Goal: Information Seeking & Learning: Learn about a topic

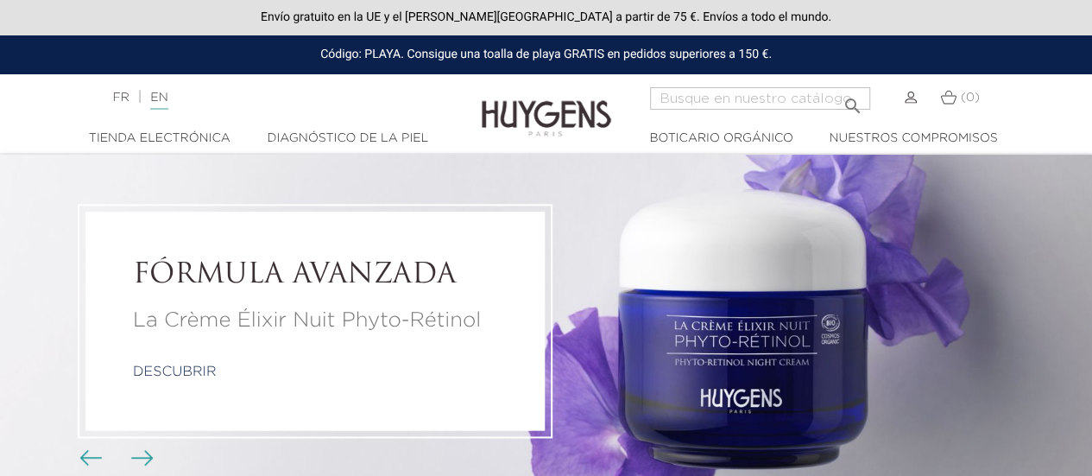
click at [898, 241] on li "FÓRMULA AVANZADA La Crème Élixir Nuit Phyto-Rétinol descubrir" at bounding box center [546, 321] width 1092 height 333
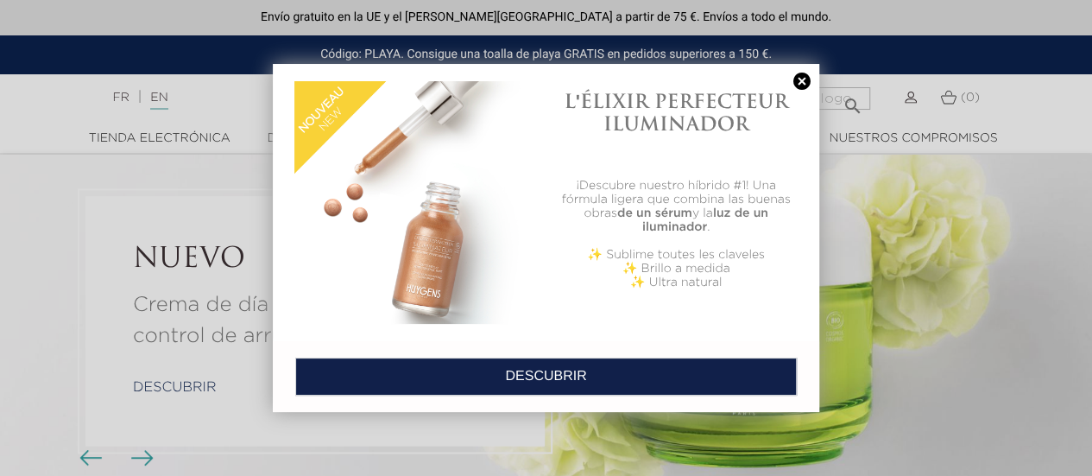
click at [796, 71] on div "L'ÉLIXIR PERFECTEUR ILUMINADOR ¡Descubre nuestro híbrido #1! Una fórmula ligera…" at bounding box center [546, 202] width 547 height 277
click at [802, 83] on link at bounding box center [802, 82] width 24 height 18
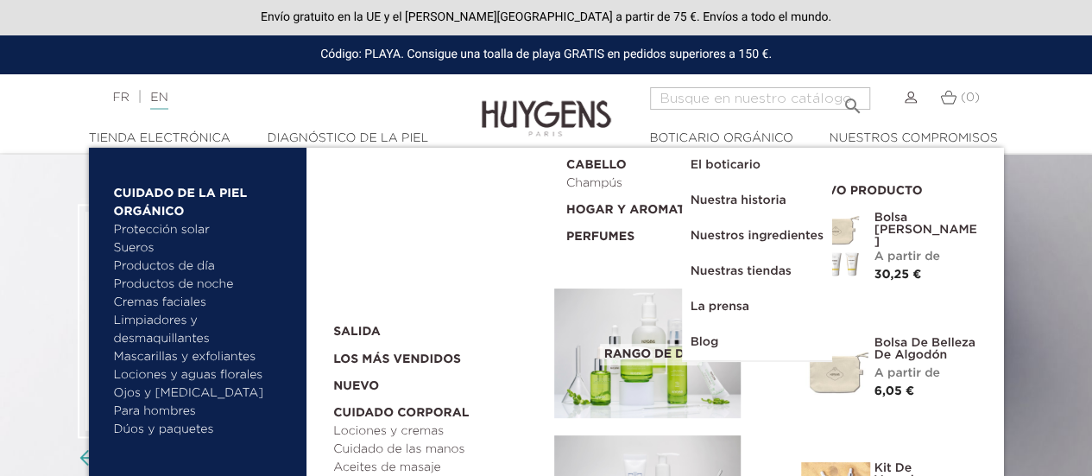
click at [142, 317] on font "Limpiadores y desmaquillantes" at bounding box center [162, 329] width 96 height 30
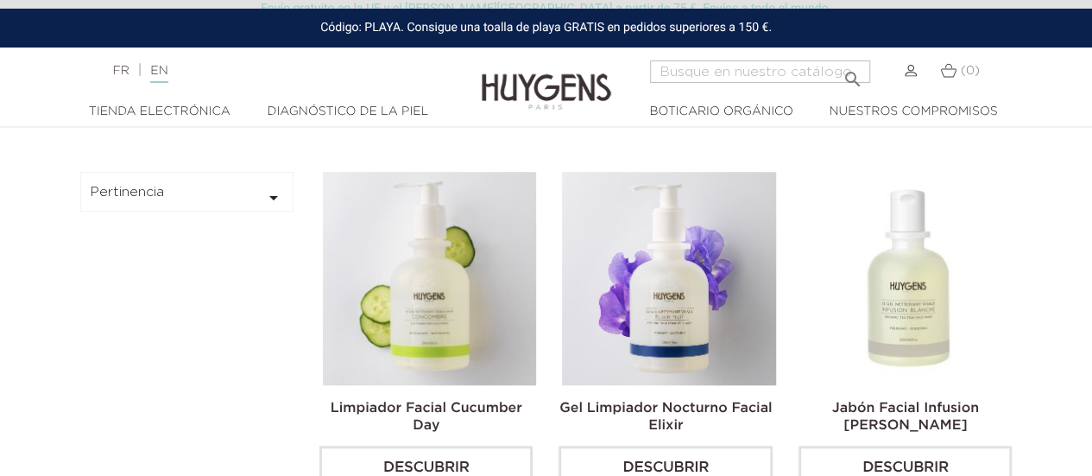
scroll to position [518, 0]
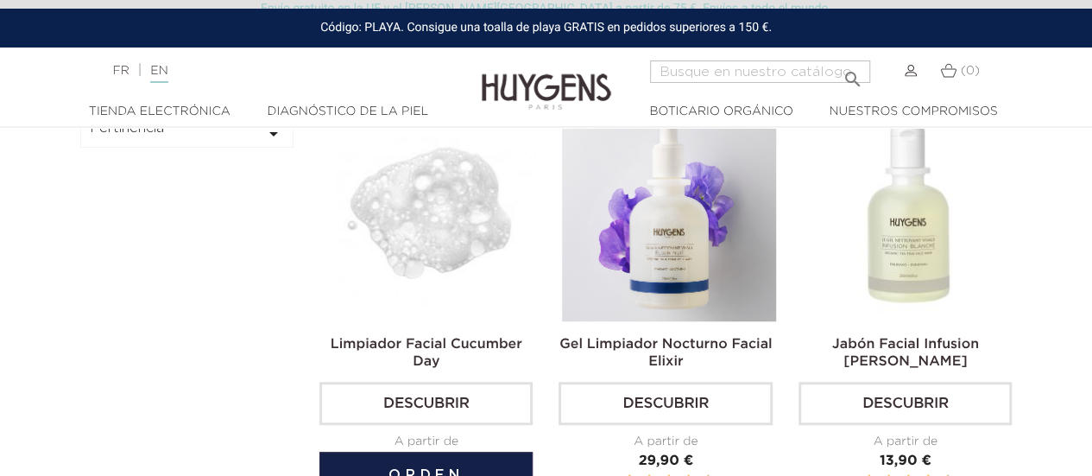
click at [401, 216] on img at bounding box center [429, 214] width 213 height 213
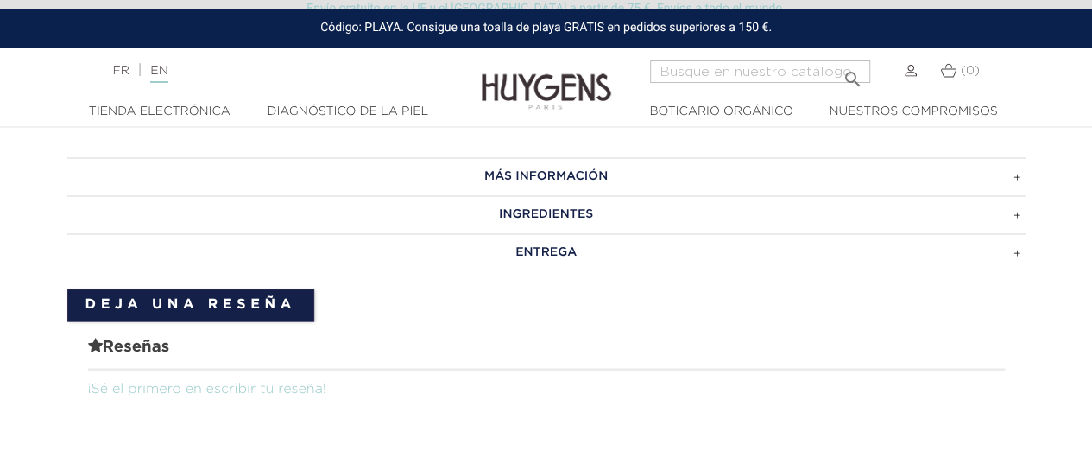
scroll to position [1123, 0]
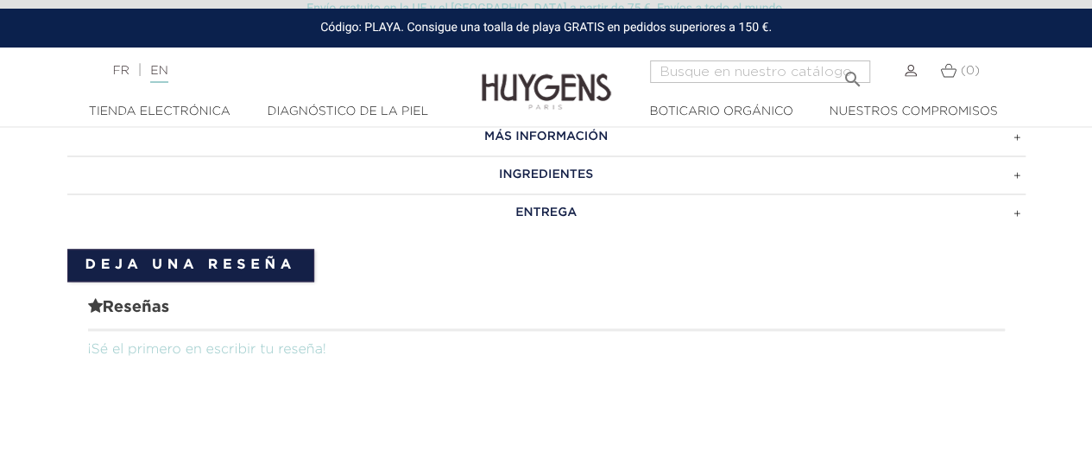
click at [499, 171] on font "INGREDIENTES" at bounding box center [546, 174] width 94 height 12
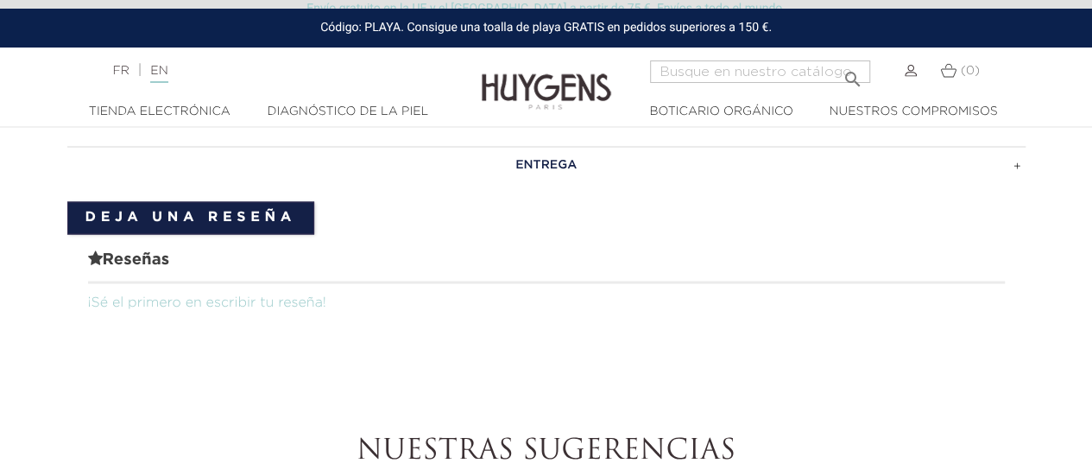
scroll to position [1382, 0]
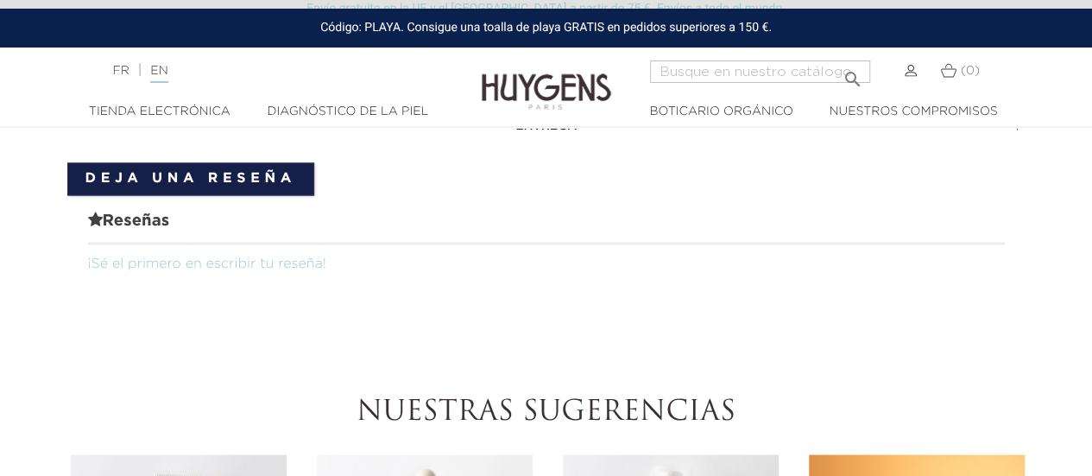
click at [201, 212] on span "Reseñas" at bounding box center [546, 226] width 917 height 35
click at [193, 263] on font "¡Sé el primero en escribir tu reseña!" at bounding box center [207, 263] width 238 height 14
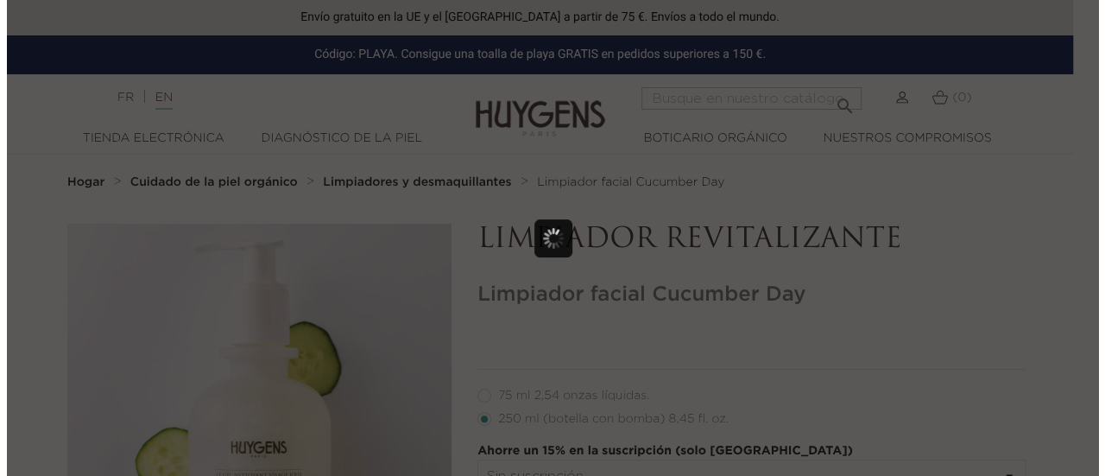
scroll to position [0, 0]
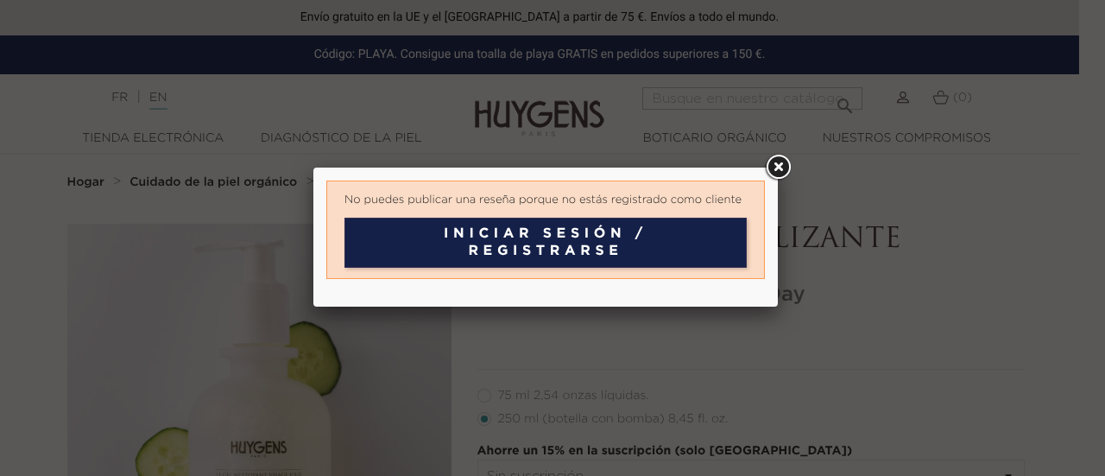
click at [784, 160] on link at bounding box center [778, 167] width 31 height 31
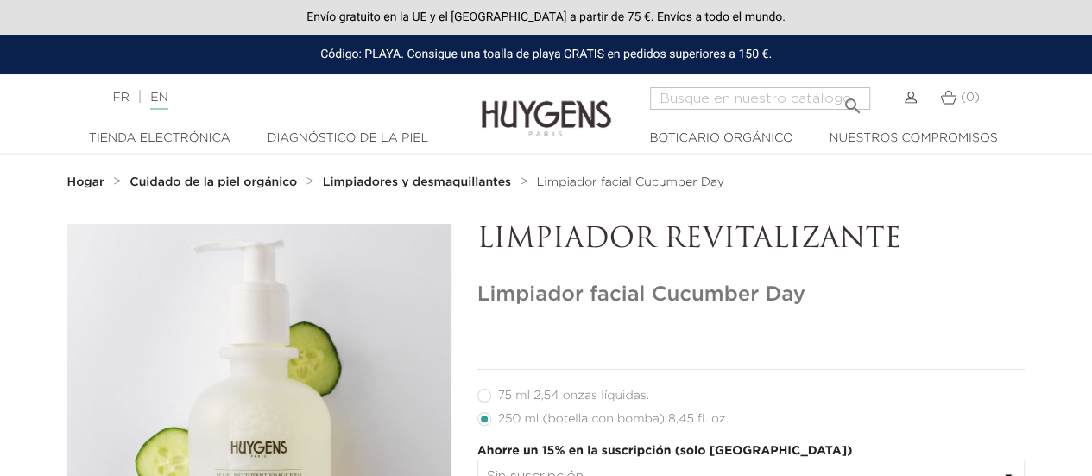
click at [187, 187] on font "Cuidado de la piel orgánico" at bounding box center [214, 182] width 168 height 12
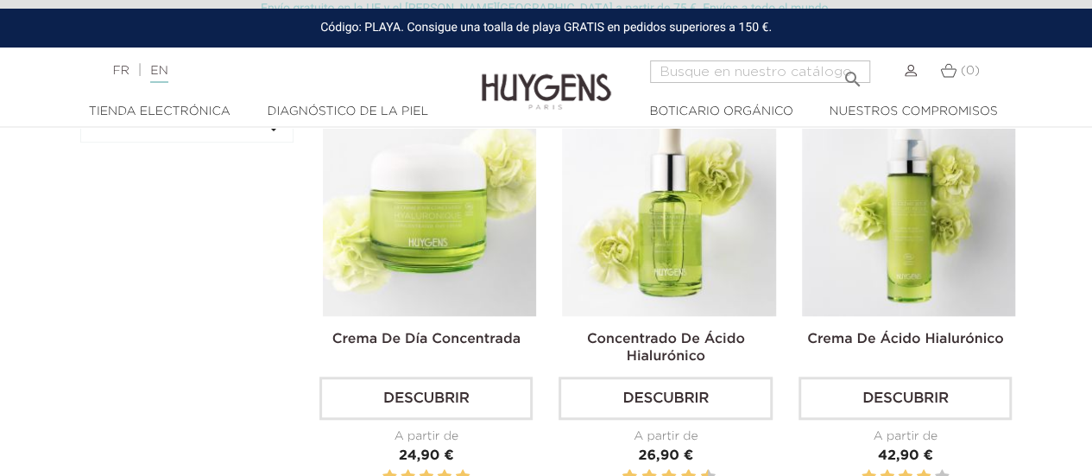
scroll to position [518, 0]
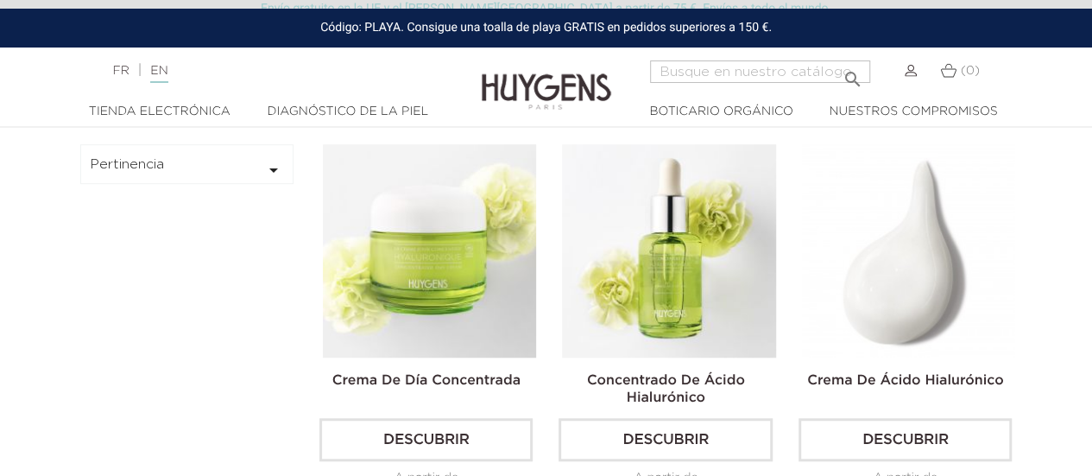
click at [922, 270] on img at bounding box center [908, 250] width 213 height 213
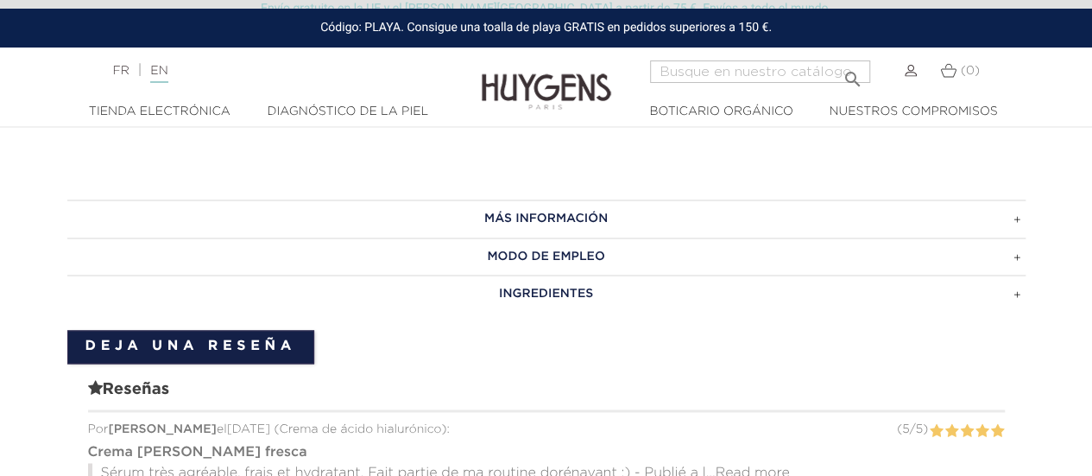
scroll to position [1209, 0]
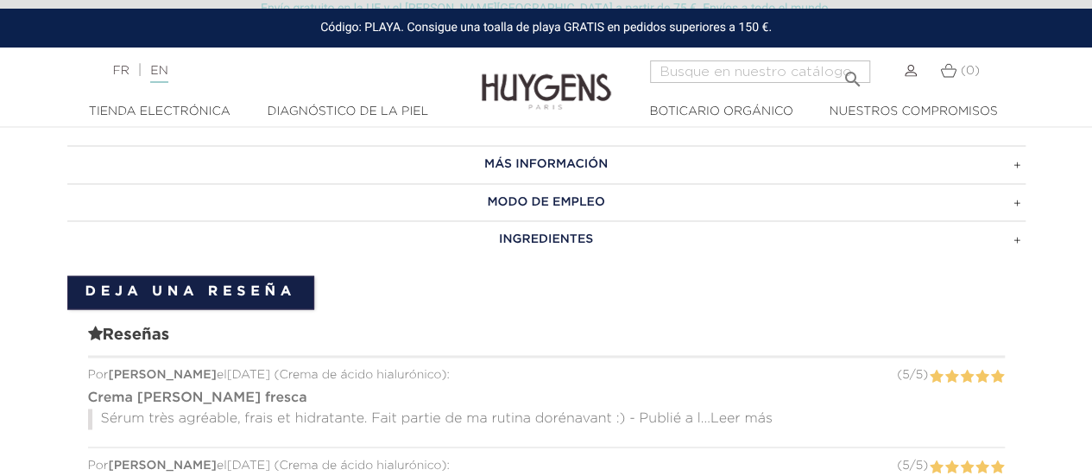
click at [515, 237] on font "INGREDIENTES" at bounding box center [546, 239] width 94 height 12
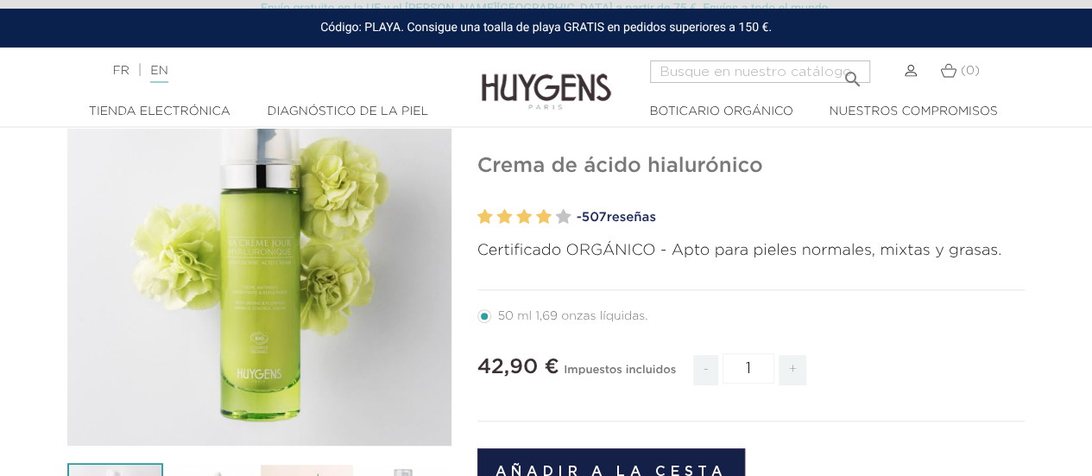
scroll to position [259, 0]
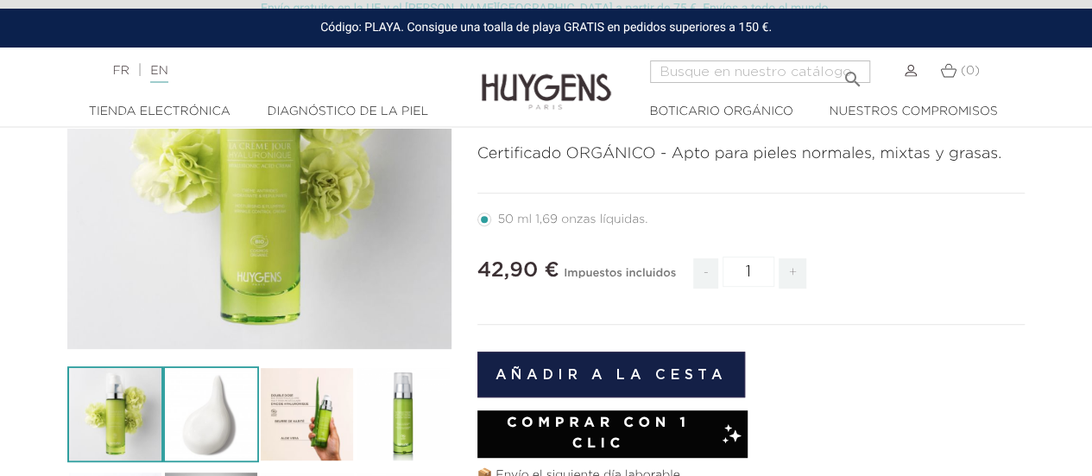
click at [207, 402] on img at bounding box center [211, 414] width 96 height 96
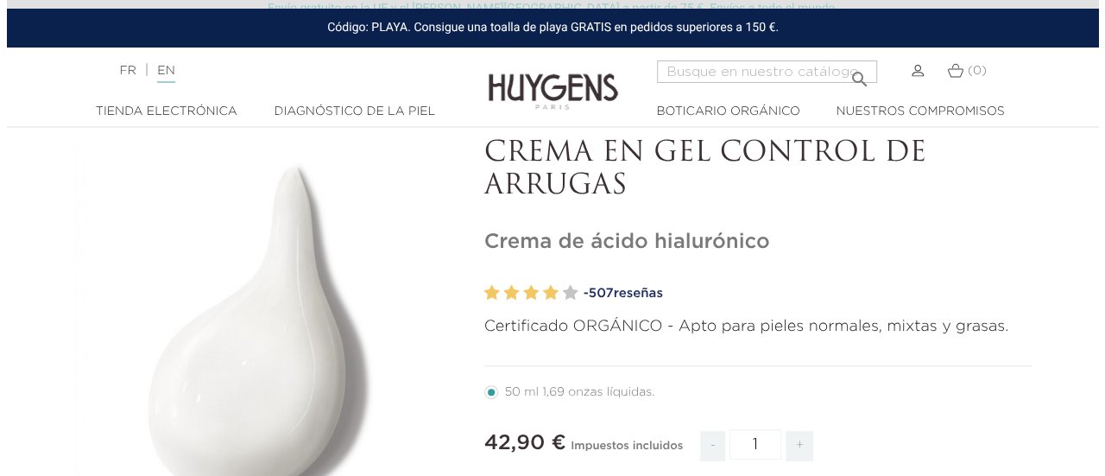
scroll to position [173, 0]
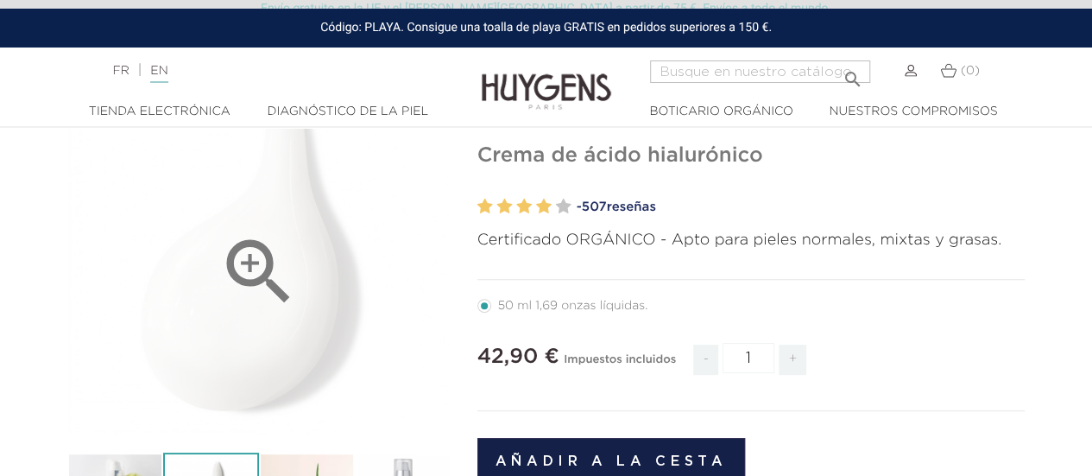
click at [228, 320] on div "" at bounding box center [259, 243] width 384 height 384
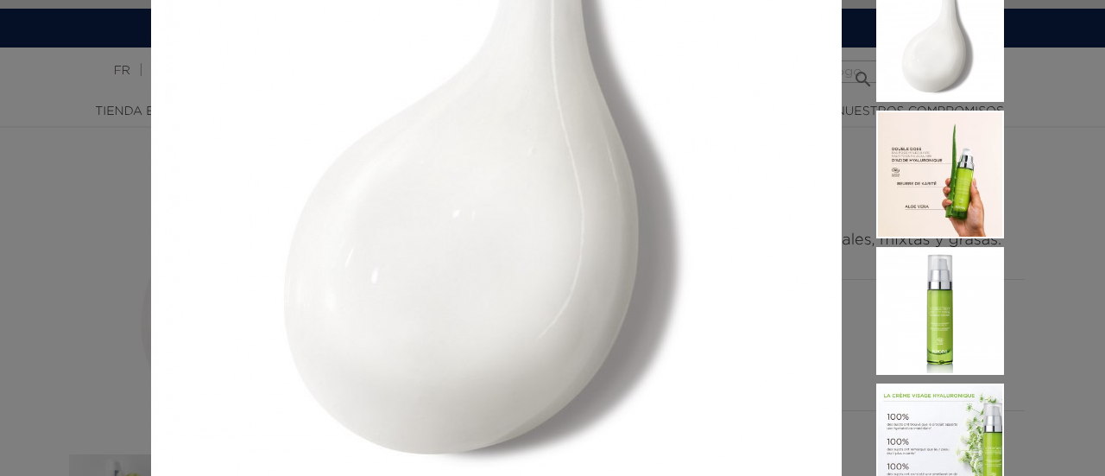
scroll to position [259, 0]
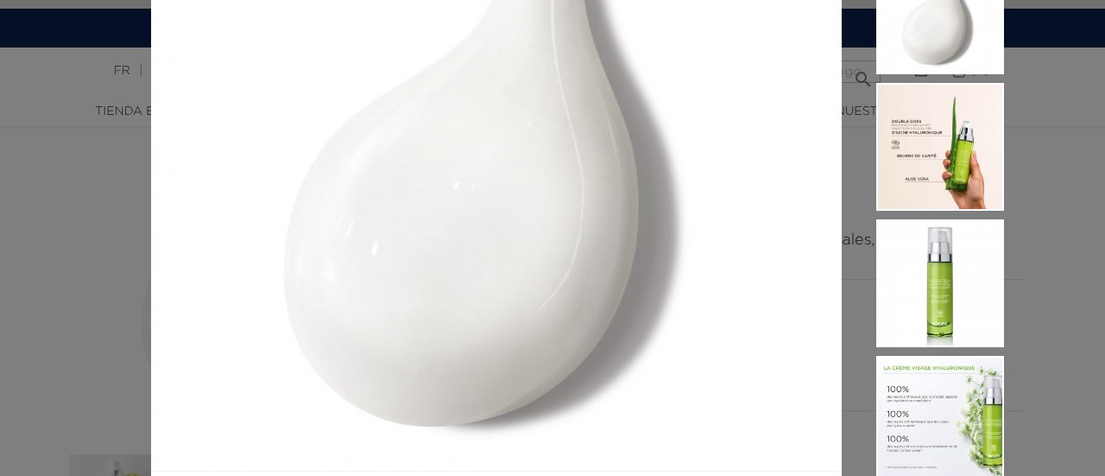
click at [858, 213] on div at bounding box center [923, 151] width 162 height 682
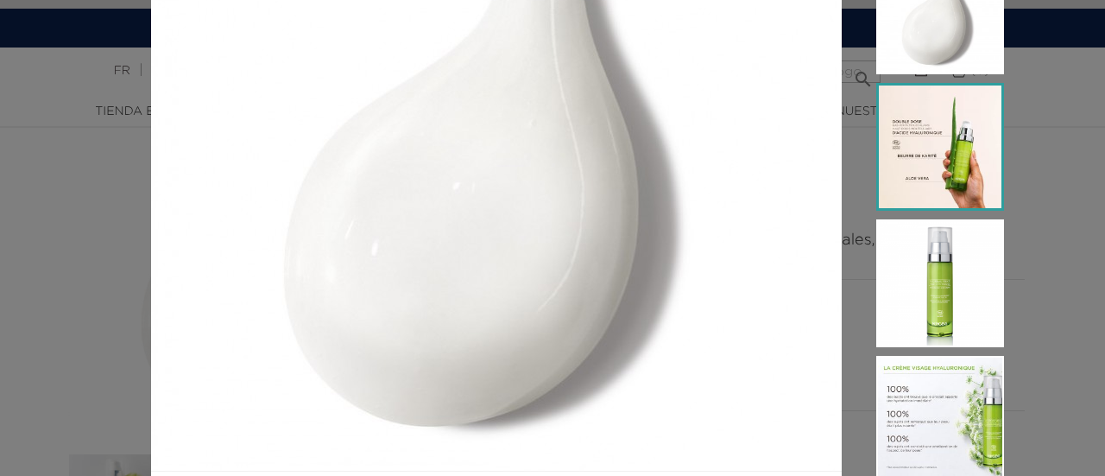
click at [930, 162] on img at bounding box center [941, 147] width 128 height 128
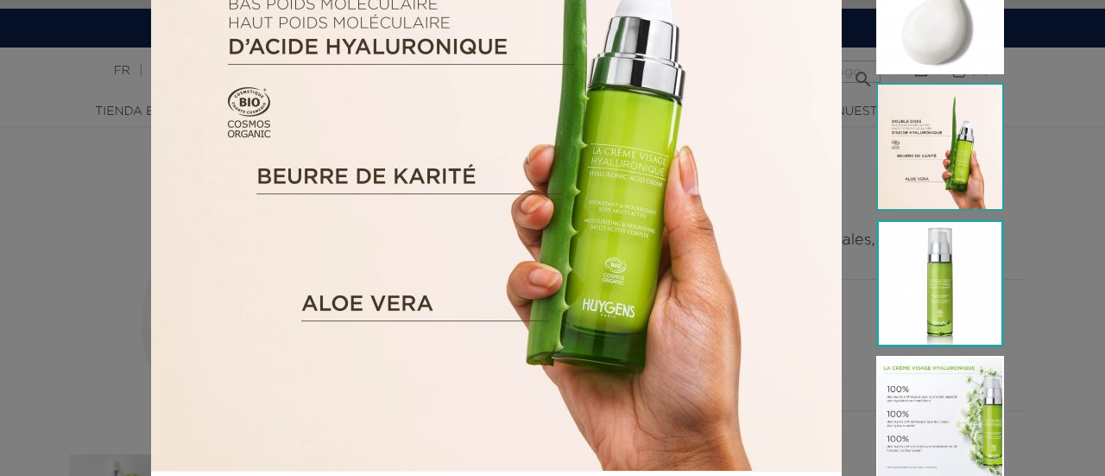
click at [949, 254] on img at bounding box center [941, 283] width 128 height 128
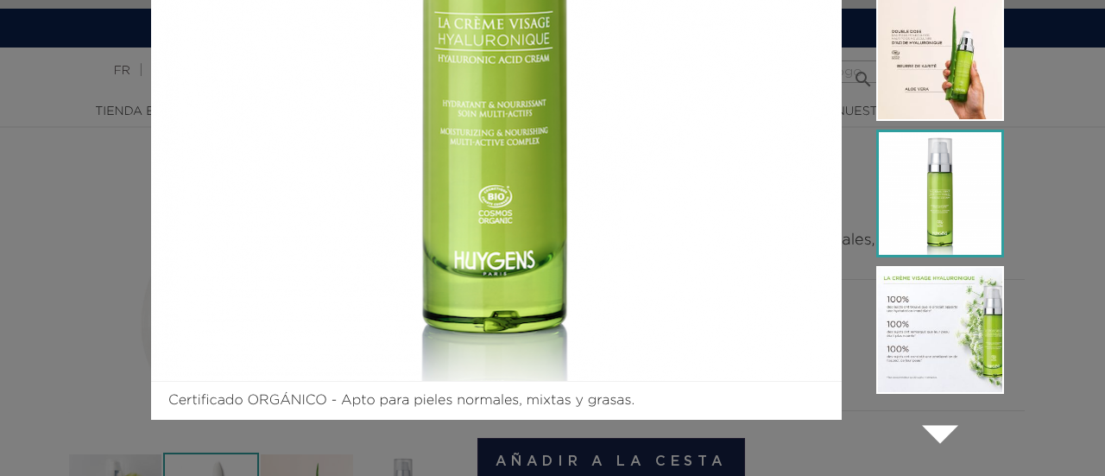
scroll to position [352, 0]
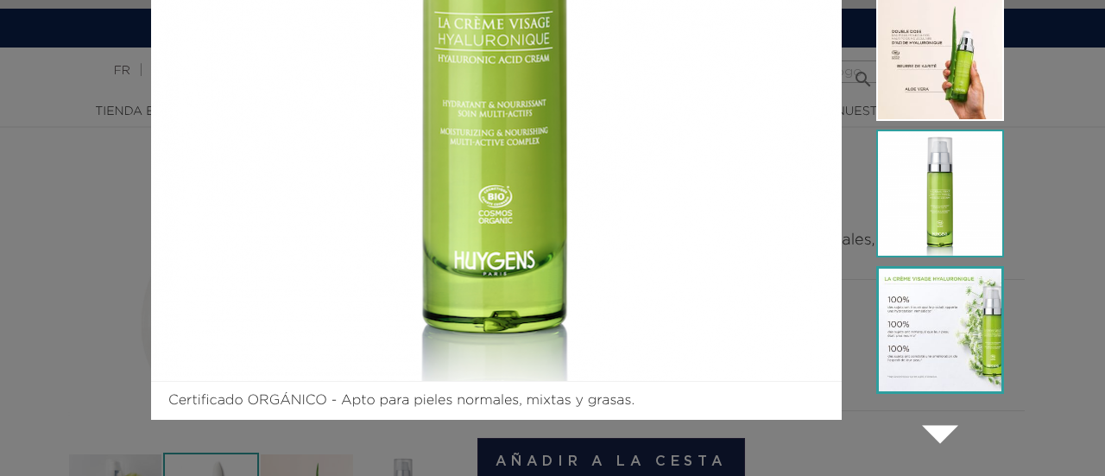
click at [938, 307] on img at bounding box center [941, 330] width 128 height 128
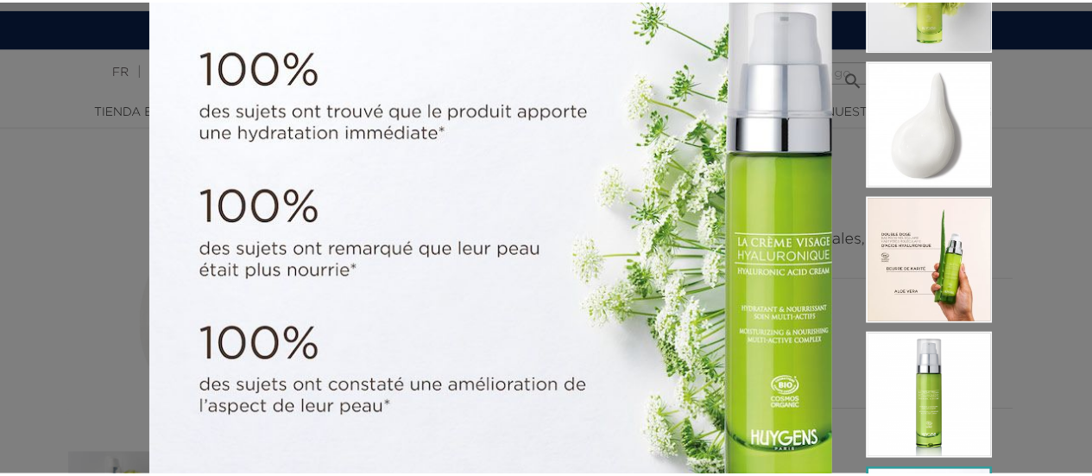
scroll to position [0, 0]
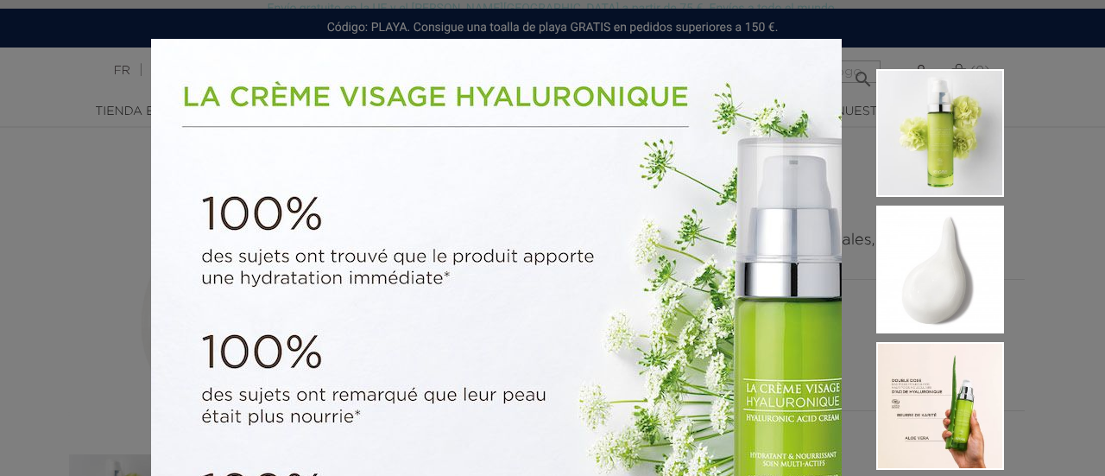
click at [49, 224] on div "Certificado ORGÁNICO - Apto para pieles normales, mixtas y grasas.  " at bounding box center [552, 238] width 1105 height 476
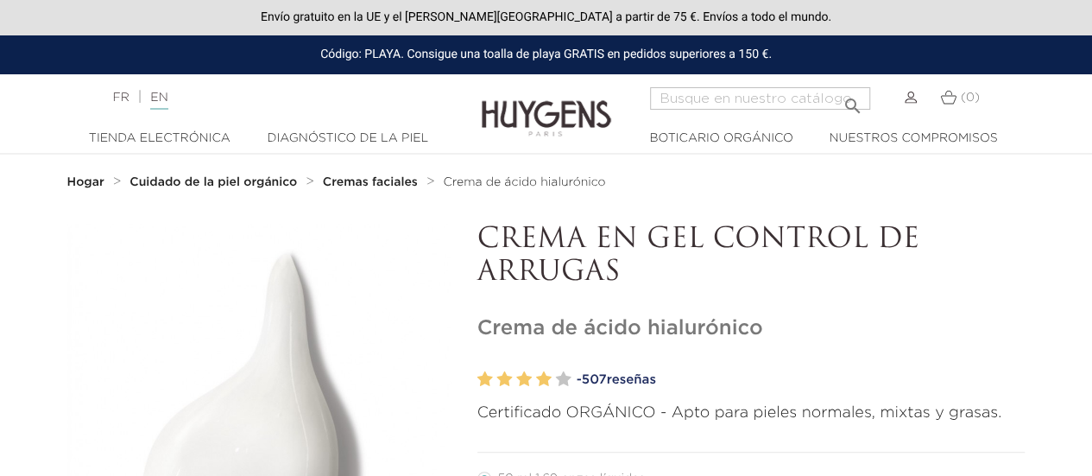
click at [275, 180] on font "Cuidado de la piel orgánico" at bounding box center [214, 182] width 168 height 12
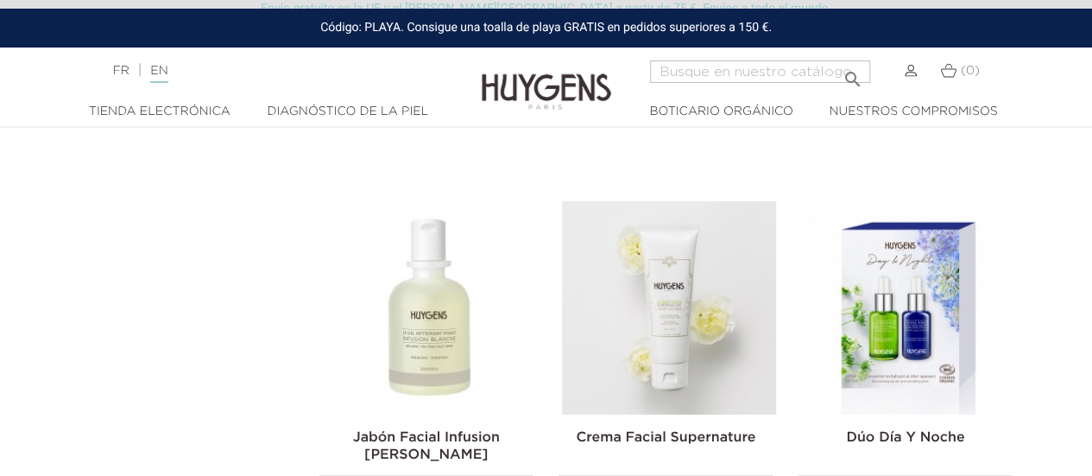
scroll to position [2763, 0]
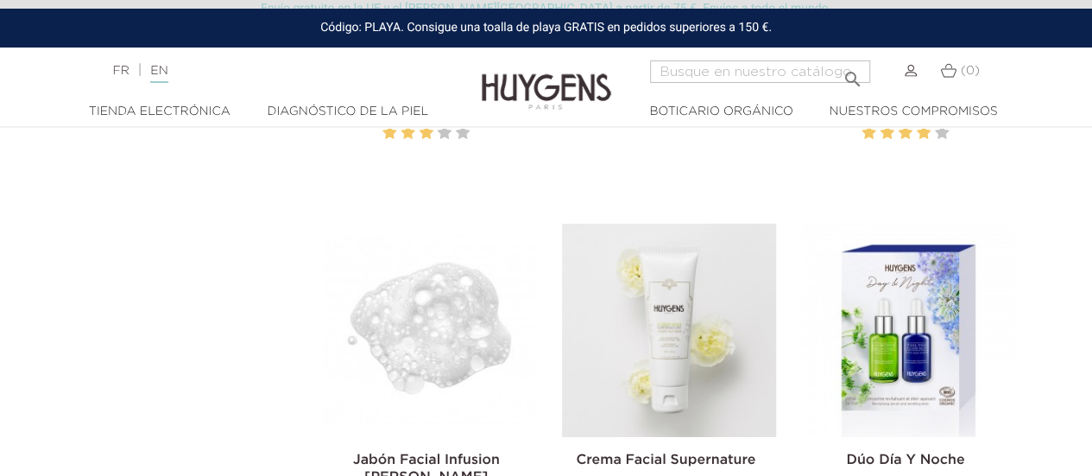
click at [421, 352] on img at bounding box center [429, 330] width 213 height 213
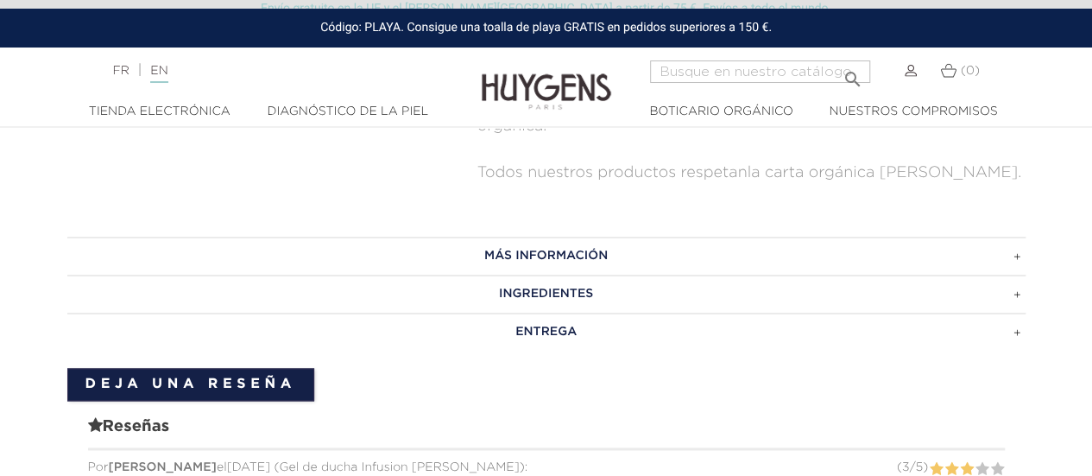
scroll to position [1123, 0]
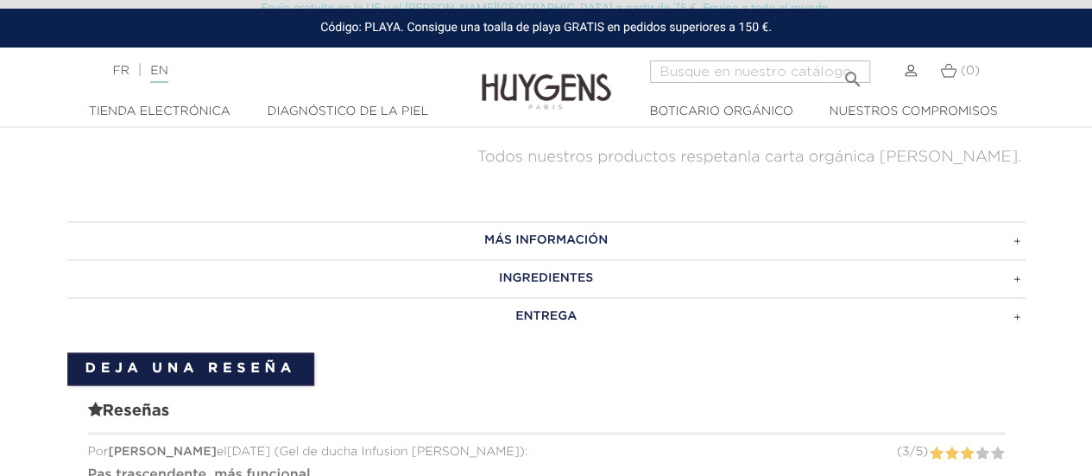
click at [450, 263] on h3 "INGREDIENTES" at bounding box center [546, 278] width 959 height 38
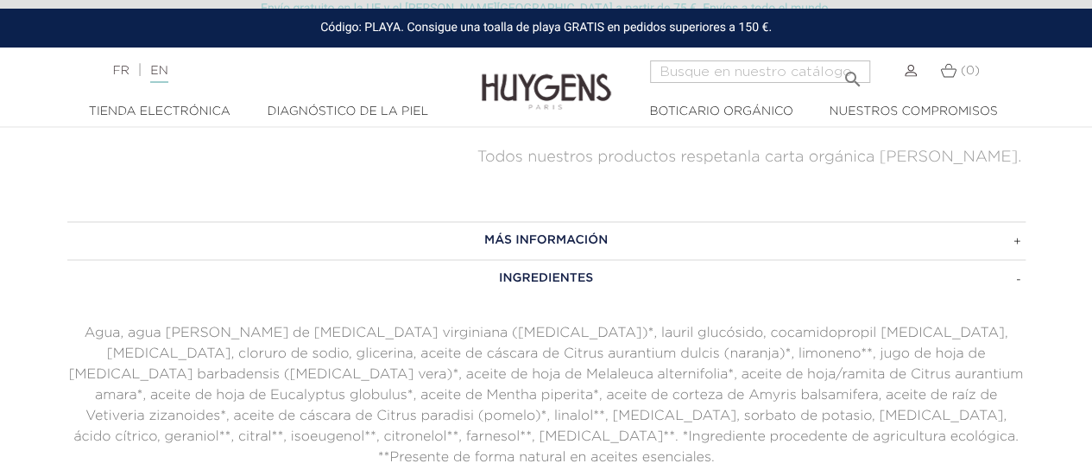
click at [441, 268] on h3 "INGREDIENTES" at bounding box center [546, 278] width 959 height 38
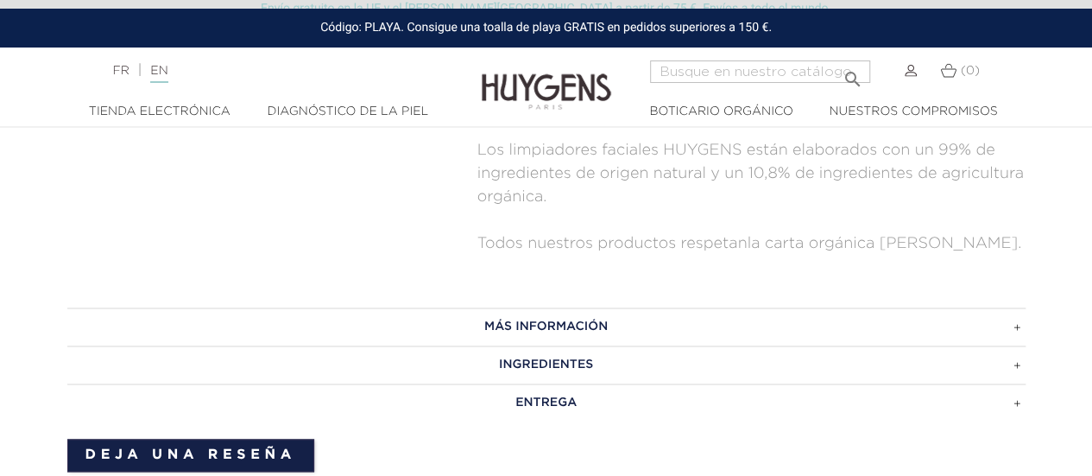
scroll to position [950, 0]
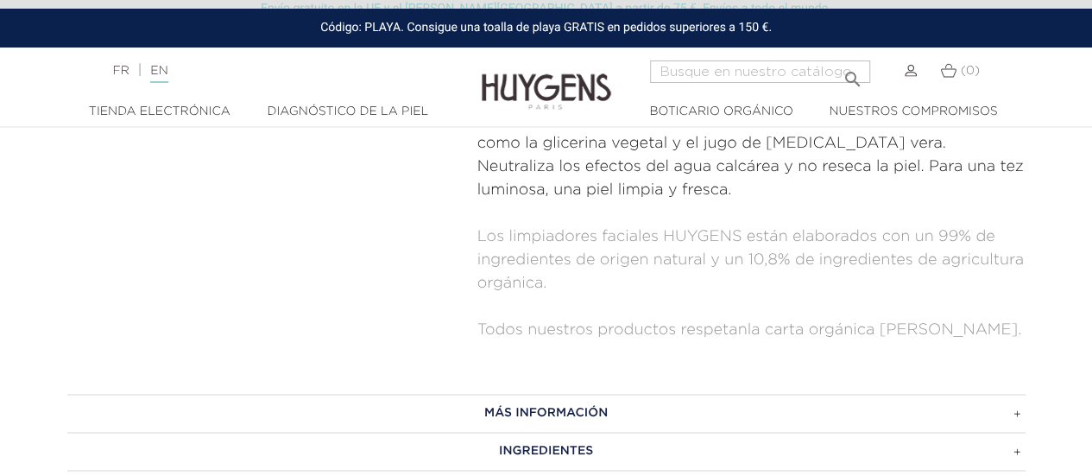
click at [536, 445] on font "INGREDIENTES" at bounding box center [546, 451] width 94 height 12
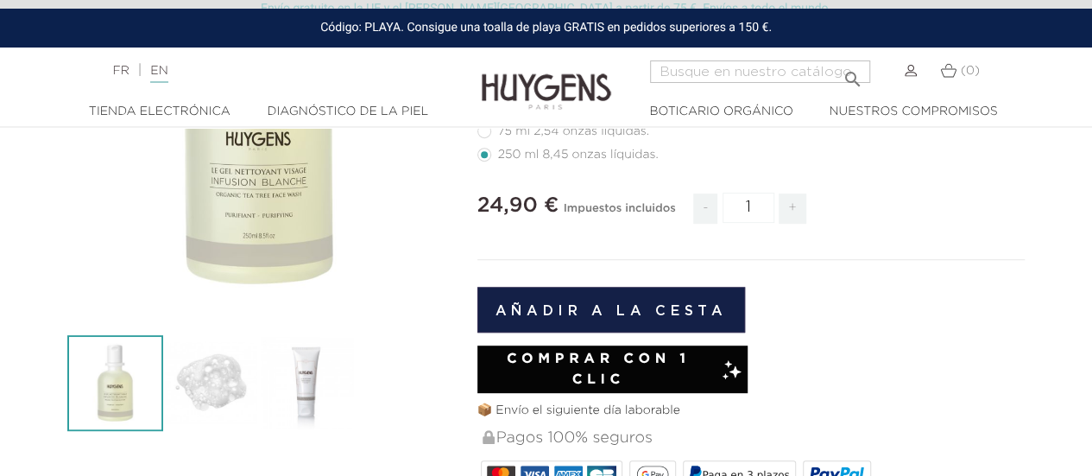
scroll to position [0, 0]
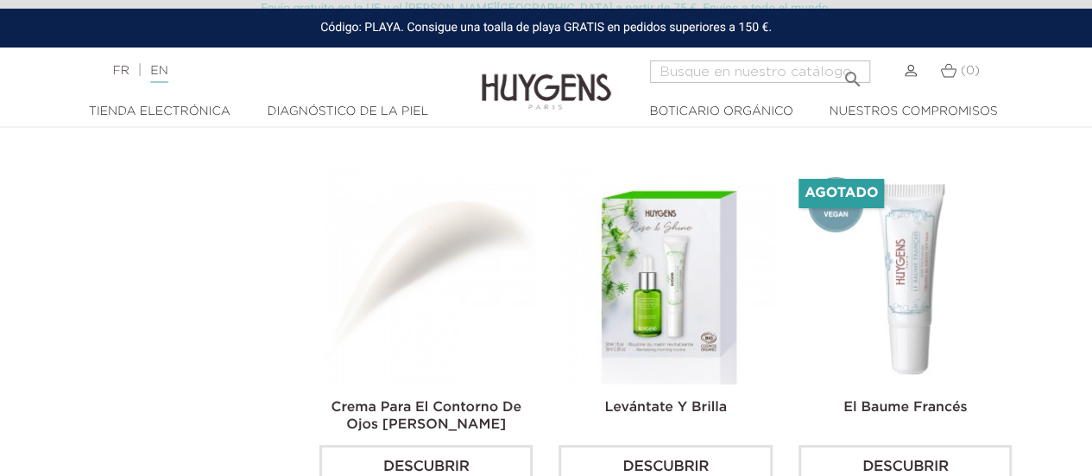
scroll to position [3368, 0]
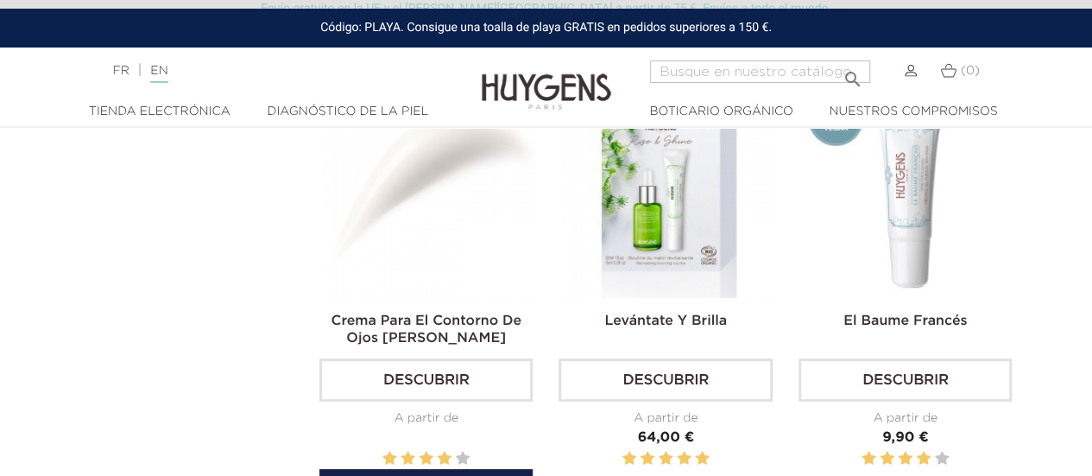
click at [470, 314] on font "Crema para el contorno de ojos [PERSON_NAME]" at bounding box center [426, 329] width 191 height 31
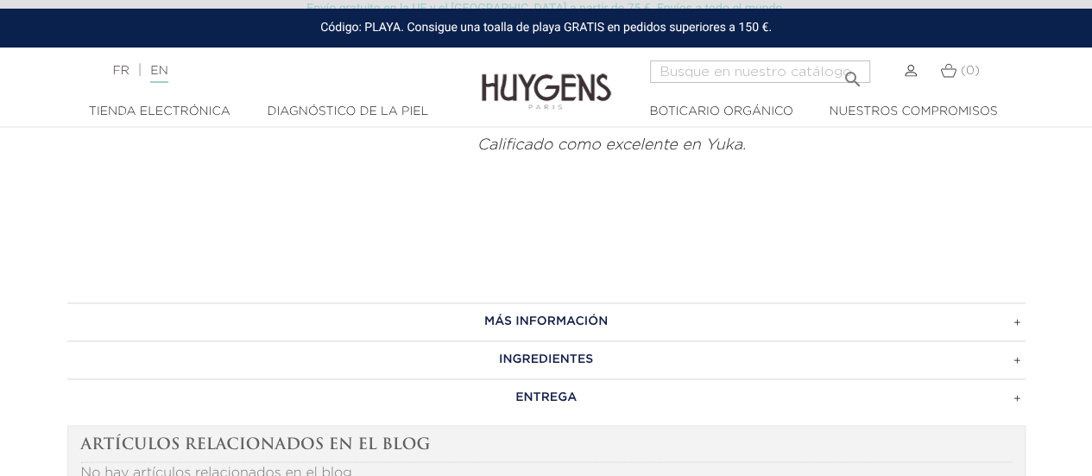
scroll to position [1209, 0]
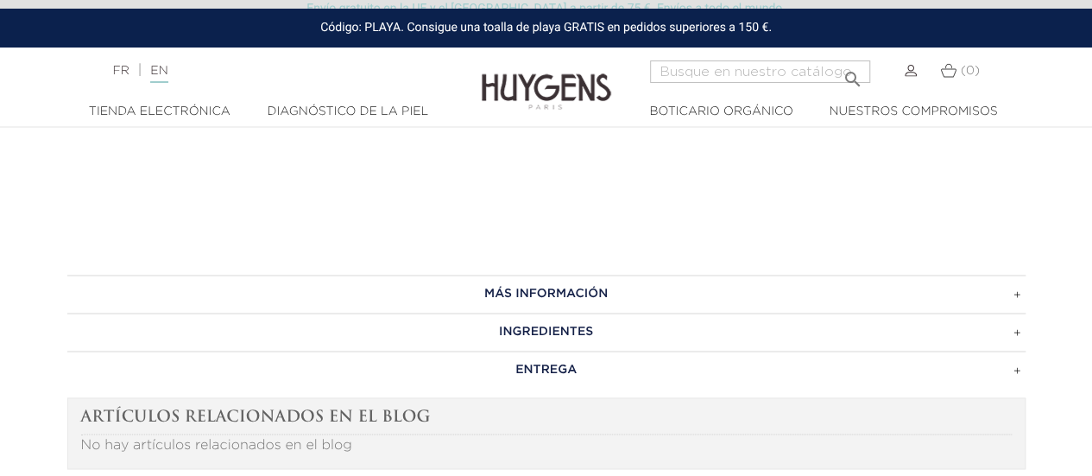
click at [493, 333] on h3 "INGREDIENTES" at bounding box center [546, 332] width 959 height 38
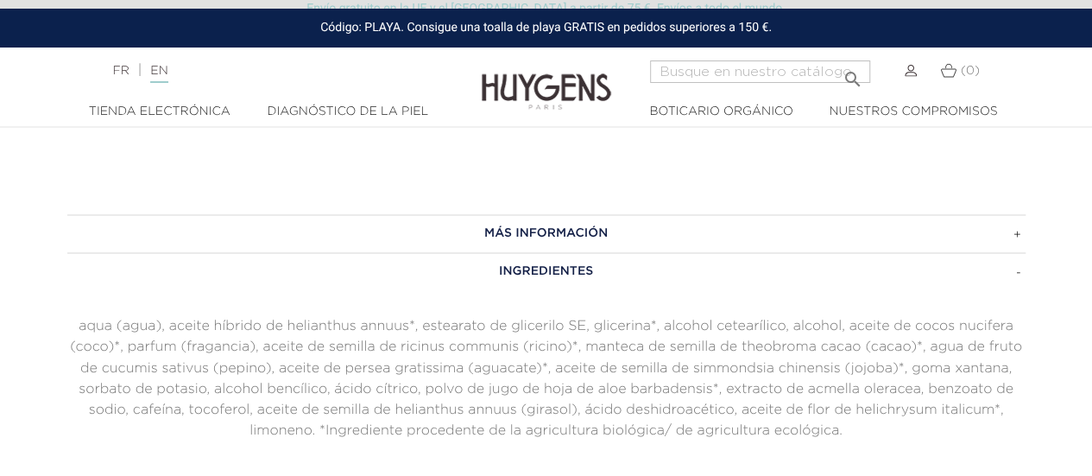
scroll to position [1295, 0]
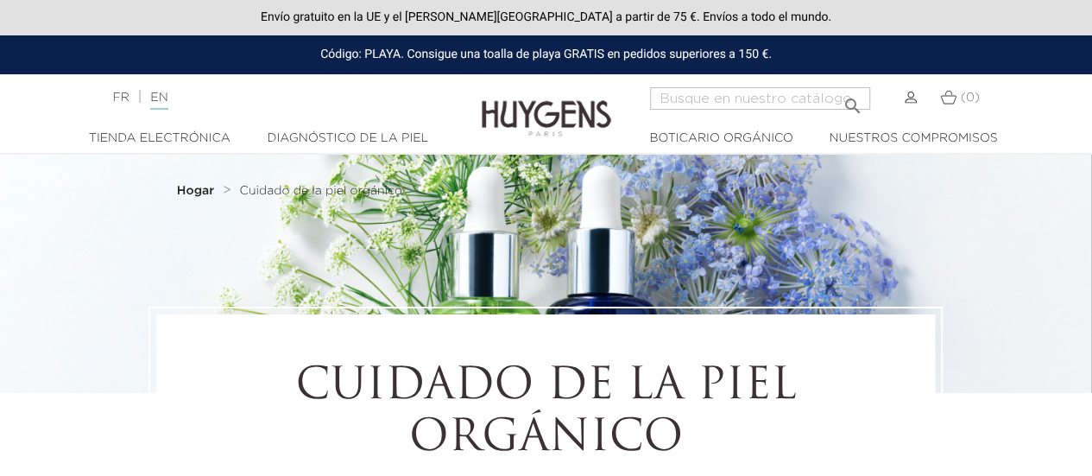
scroll to position [3449, 0]
